Goal: Obtain resource: Download file/media

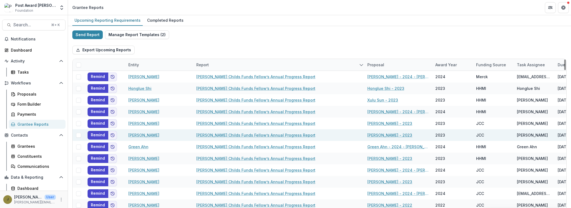
click at [225, 135] on link "[PERSON_NAME] Childs Funds Fellow’s Annual Progress Report" at bounding box center [255, 135] width 119 height 6
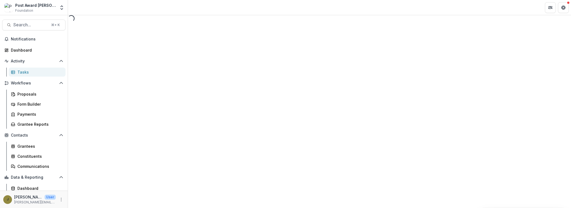
select select "********"
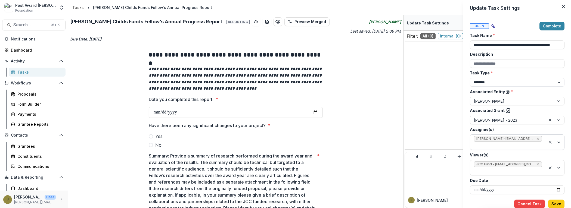
click at [517, 139] on span "[PERSON_NAME] ([EMAIL_ADDRESS][DOMAIN_NAME])" at bounding box center [505, 139] width 58 height 4
click at [517, 138] on span "[PERSON_NAME] ([EMAIL_ADDRESS][DOMAIN_NAME])" at bounding box center [505, 139] width 58 height 4
click at [530, 147] on div at bounding box center [508, 145] width 68 height 7
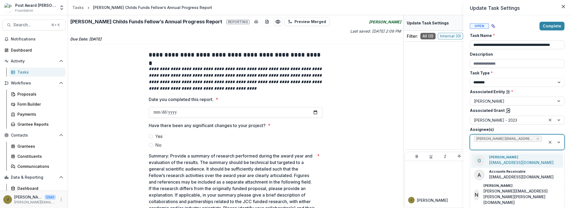
click at [530, 147] on div at bounding box center [508, 145] width 68 height 7
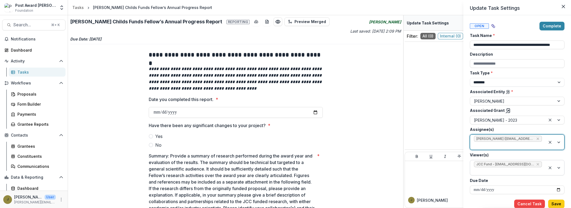
click at [537, 168] on div at bounding box center [508, 171] width 68 height 7
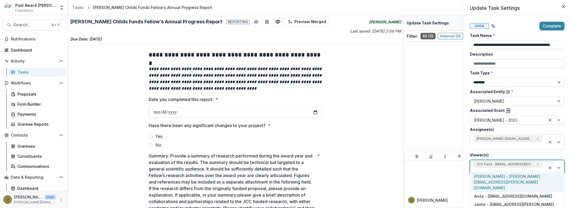
click at [537, 168] on div at bounding box center [508, 171] width 68 height 7
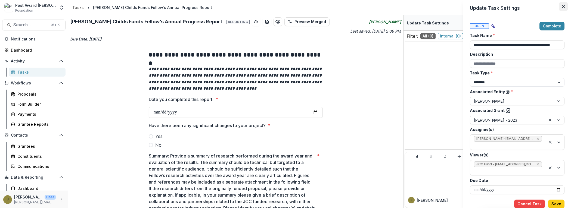
click at [562, 6] on icon "Close" at bounding box center [563, 6] width 3 height 3
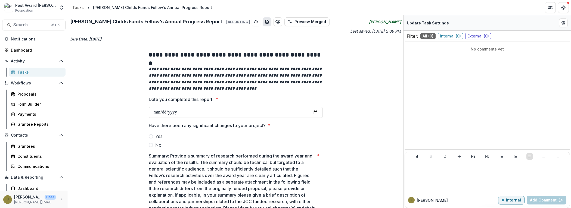
click at [265, 22] on icon "download-word-button" at bounding box center [267, 22] width 4 height 4
